Goal: Book appointment/travel/reservation

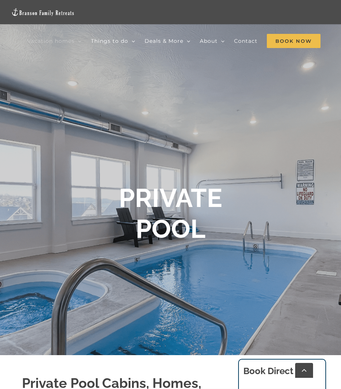
scroll to position [37, 0]
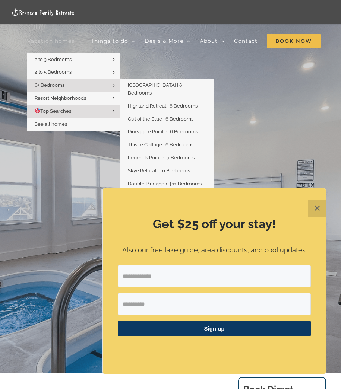
click at [54, 82] on link "6+ Bedrooms" at bounding box center [73, 85] width 93 height 13
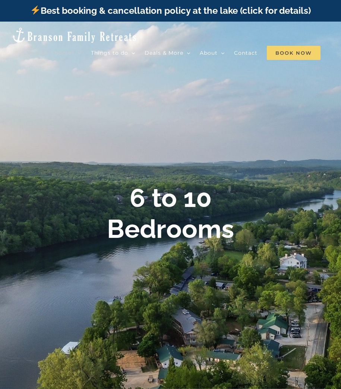
click at [267, 60] on span "Book Now" at bounding box center [294, 53] width 54 height 14
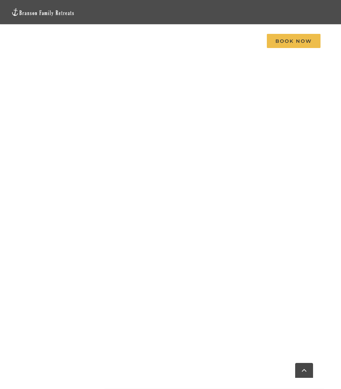
scroll to position [756, 0]
